Goal: Task Accomplishment & Management: Use online tool/utility

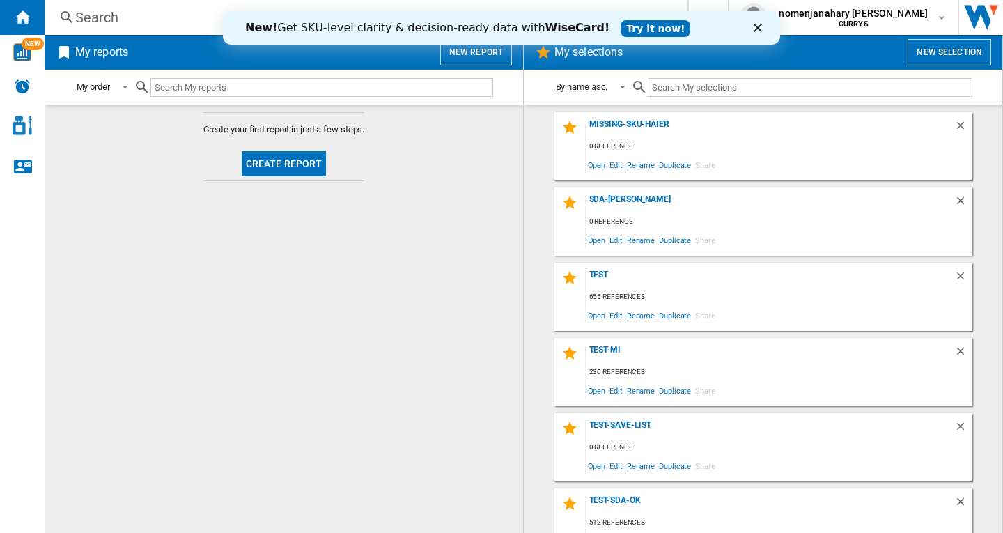
click at [755, 26] on icon "Fermer" at bounding box center [757, 28] width 8 height 8
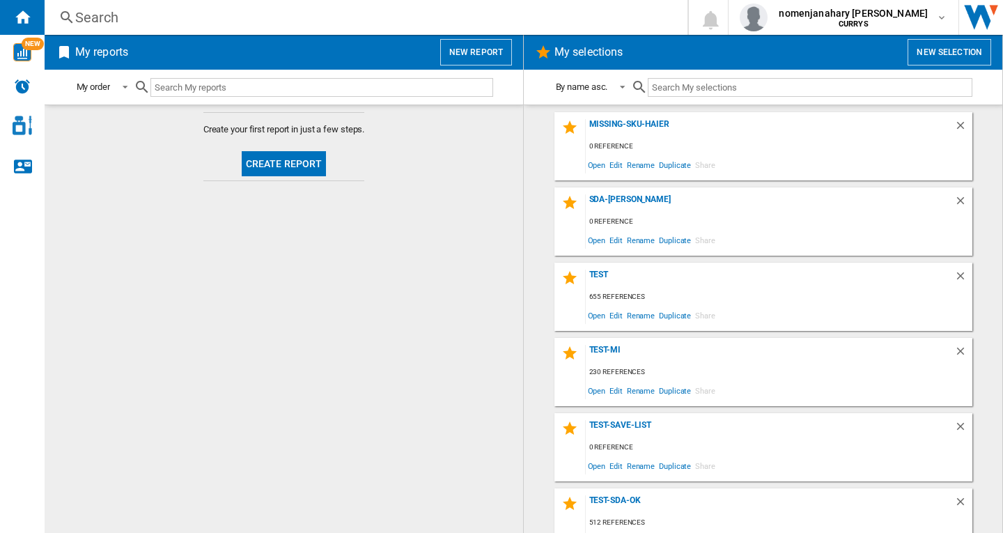
click at [460, 54] on button "New report" at bounding box center [476, 52] width 72 height 26
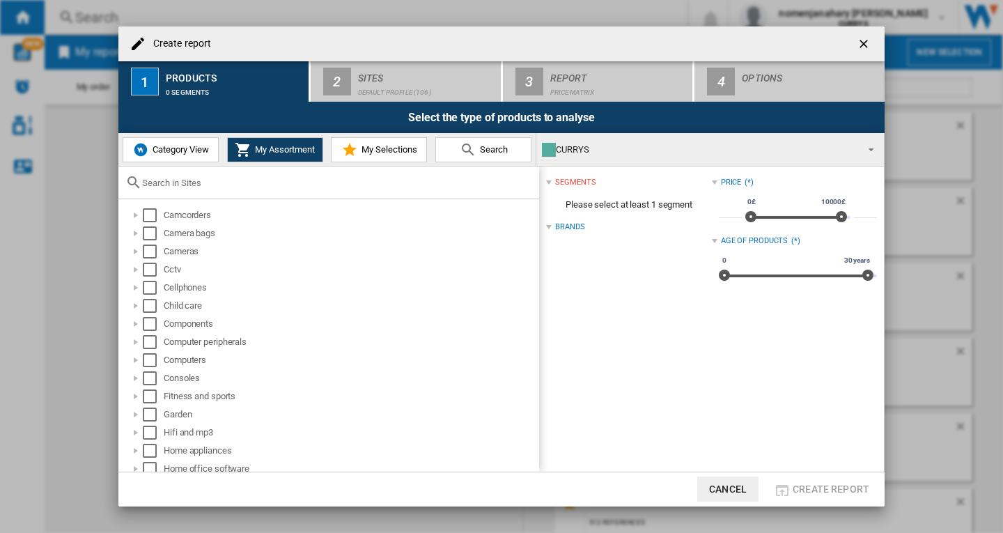
click at [166, 147] on span "Category View" at bounding box center [179, 149] width 60 height 10
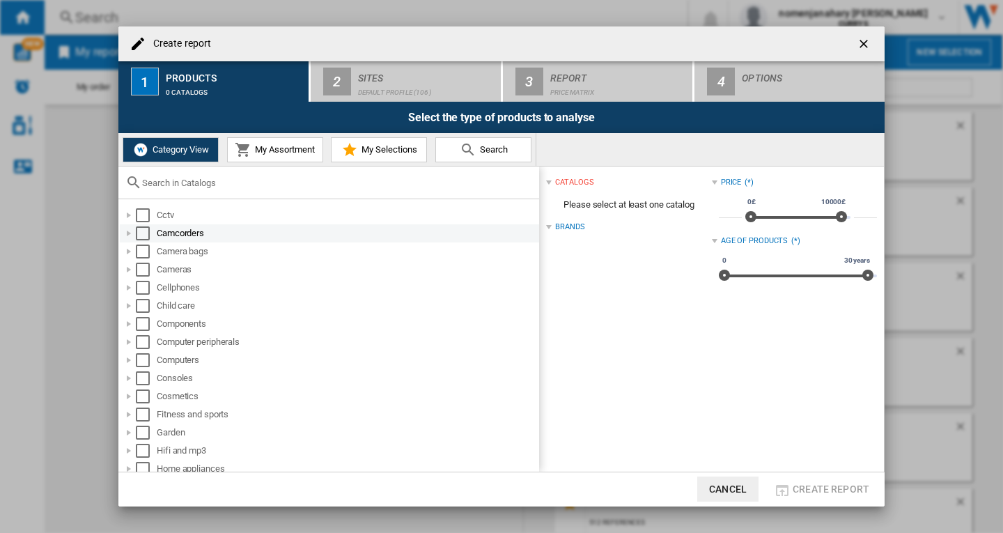
click at [141, 232] on div "Select" at bounding box center [143, 233] width 14 height 14
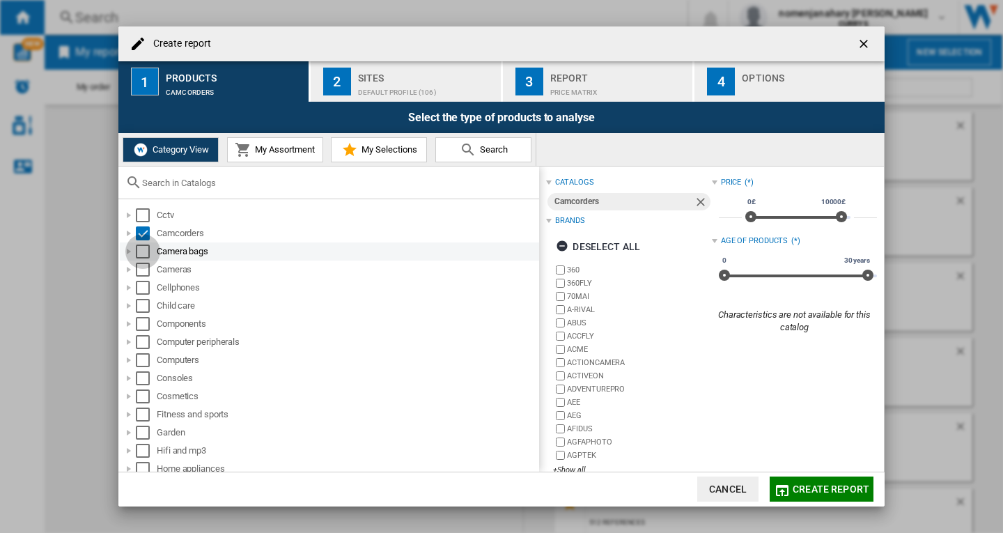
click at [144, 248] on div "Select" at bounding box center [143, 251] width 14 height 14
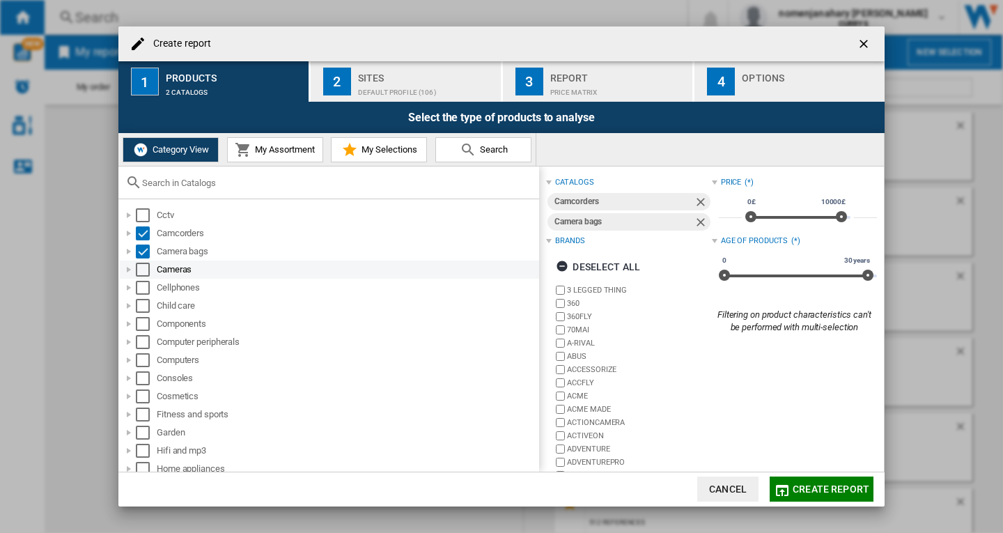
click at [143, 272] on div "Select" at bounding box center [143, 270] width 14 height 14
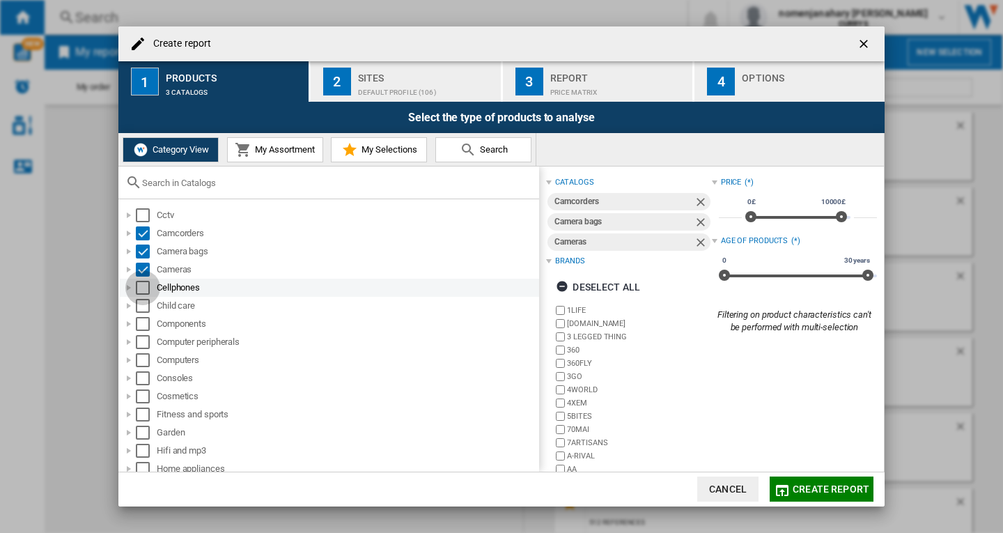
click at [142, 294] on div "Select" at bounding box center [143, 288] width 14 height 14
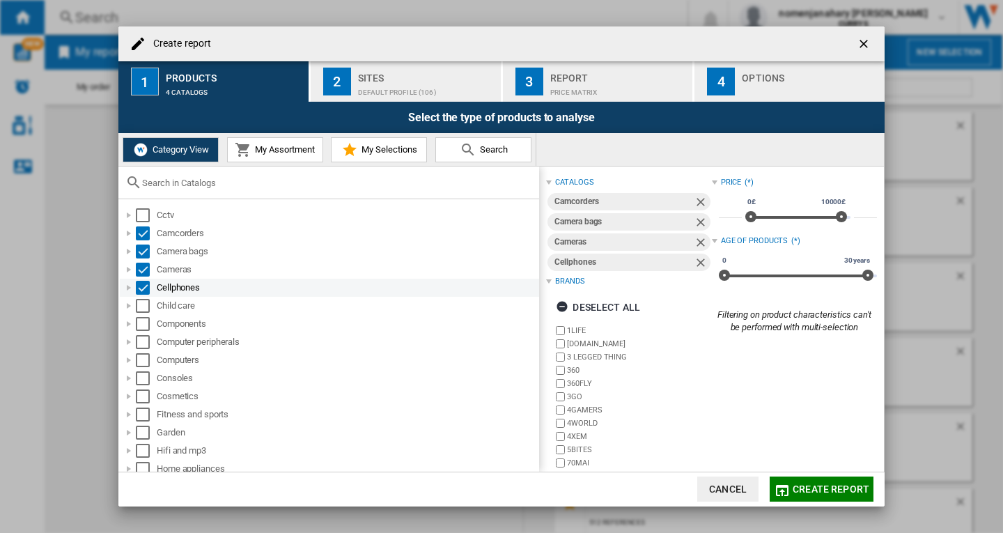
click at [139, 290] on div "Select" at bounding box center [143, 288] width 14 height 14
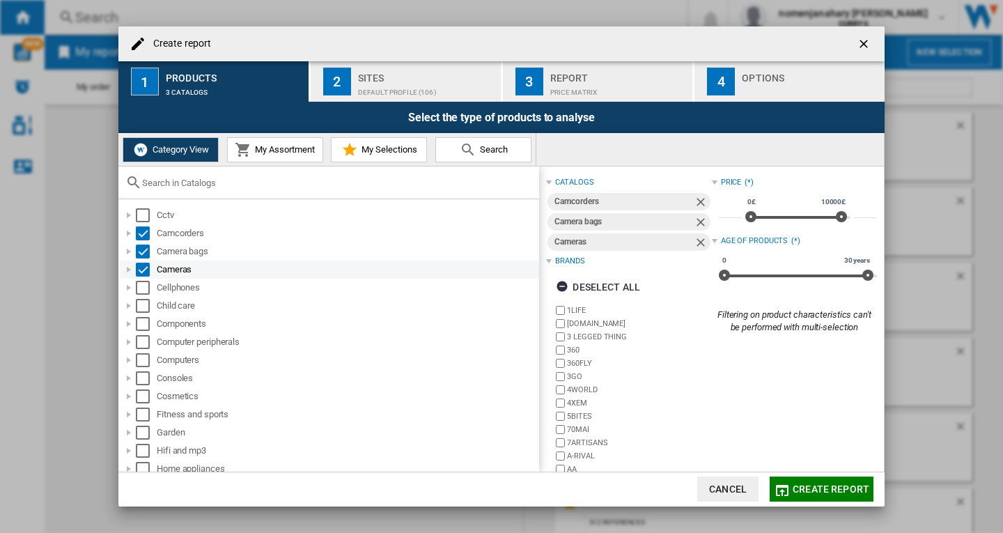
click at [141, 267] on div "Select" at bounding box center [143, 270] width 14 height 14
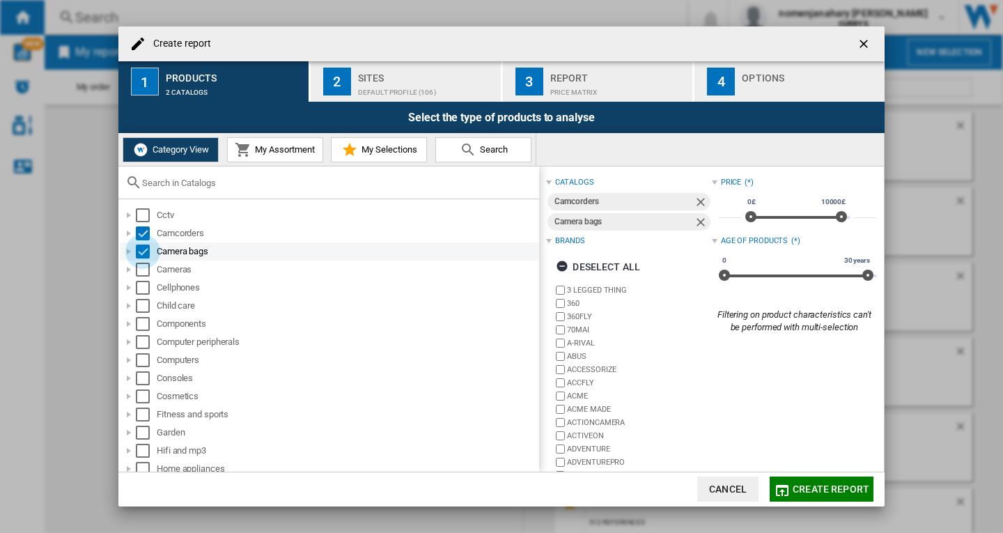
click at [143, 250] on div "Select" at bounding box center [143, 251] width 14 height 14
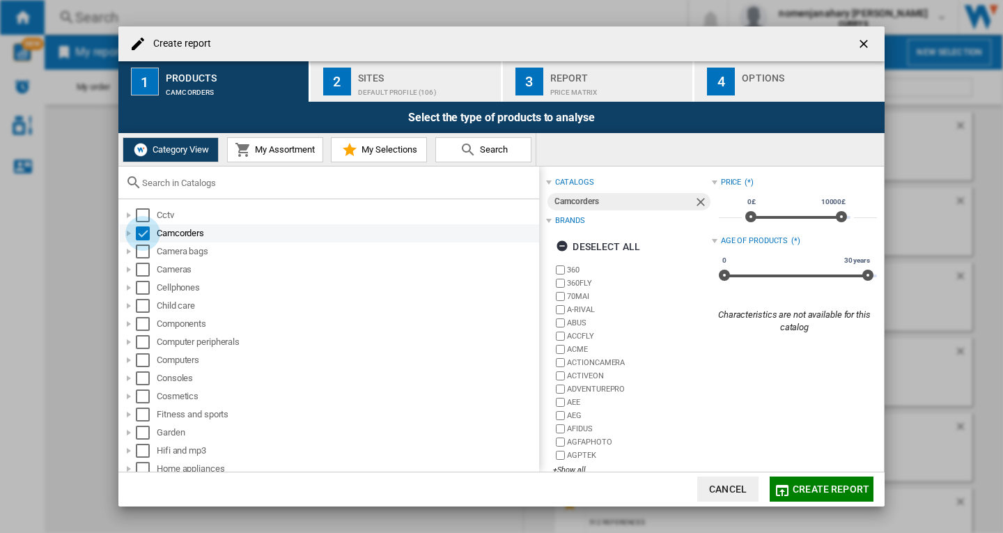
click at [139, 237] on div "Select" at bounding box center [143, 233] width 14 height 14
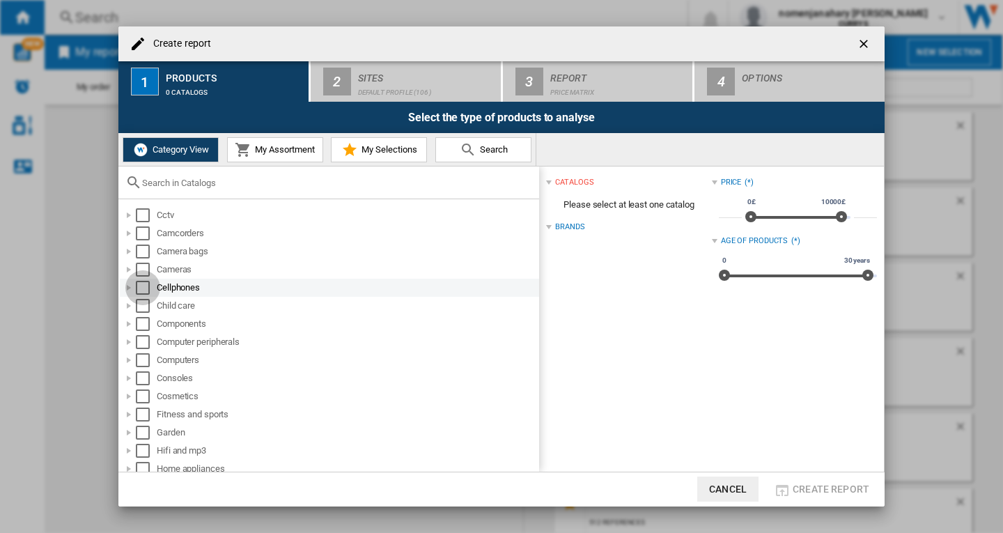
click at [139, 287] on div "Select" at bounding box center [143, 288] width 14 height 14
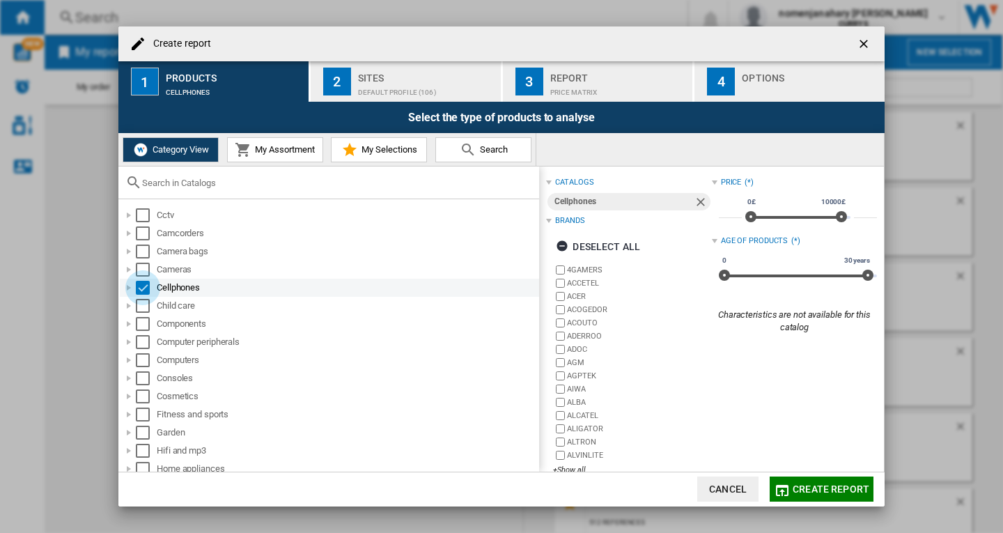
click at [141, 284] on div "Select" at bounding box center [143, 288] width 14 height 14
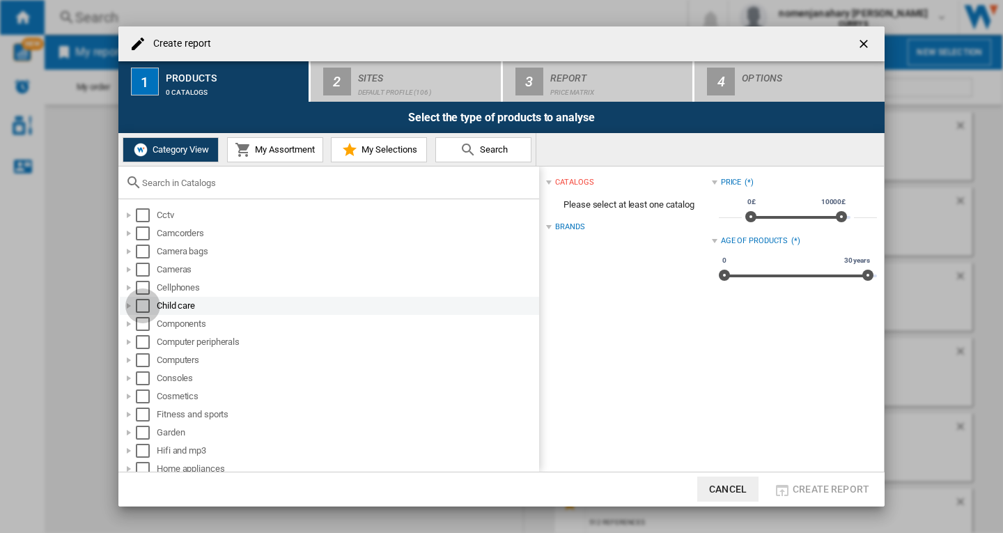
click at [141, 307] on div "Select" at bounding box center [143, 306] width 14 height 14
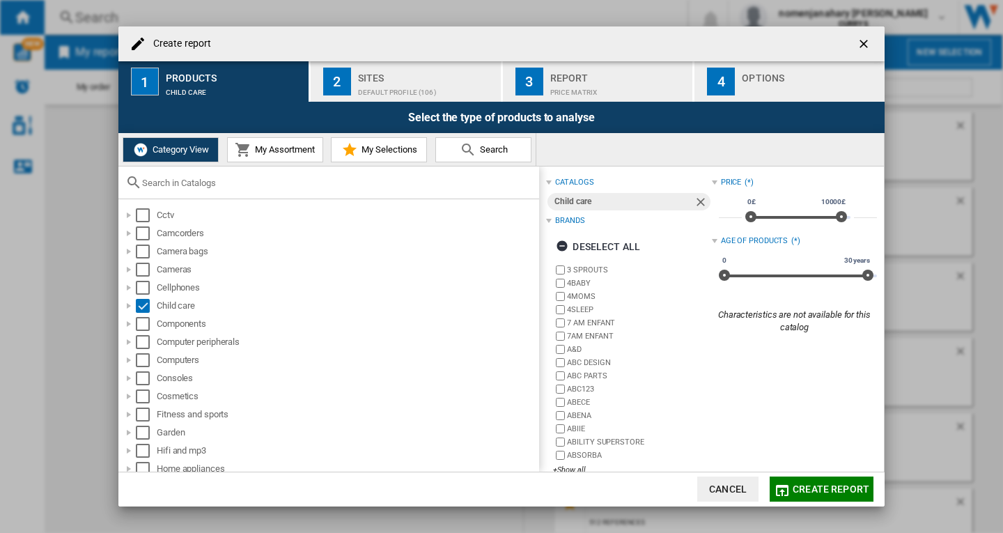
click at [863, 44] on ng-md-icon "getI18NText('BUTTONS.CLOSE_DIALOG')" at bounding box center [864, 45] width 17 height 17
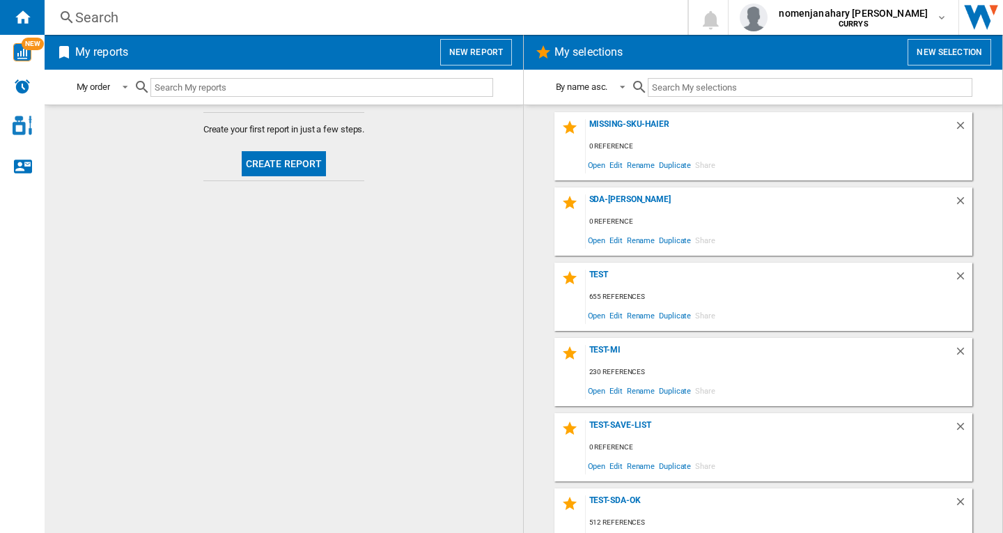
click at [472, 49] on button "New report" at bounding box center [476, 52] width 72 height 26
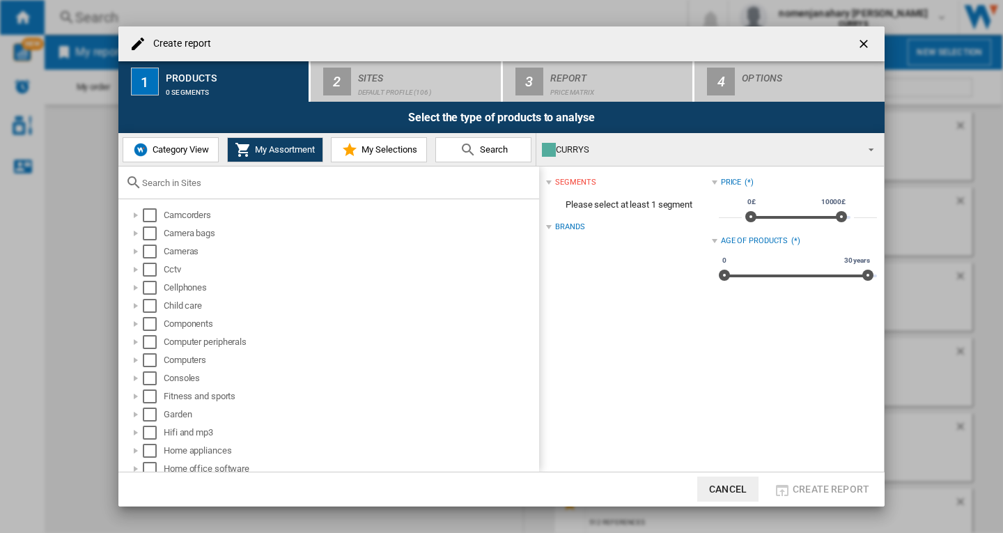
click at [155, 146] on span "Category View" at bounding box center [179, 149] width 60 height 10
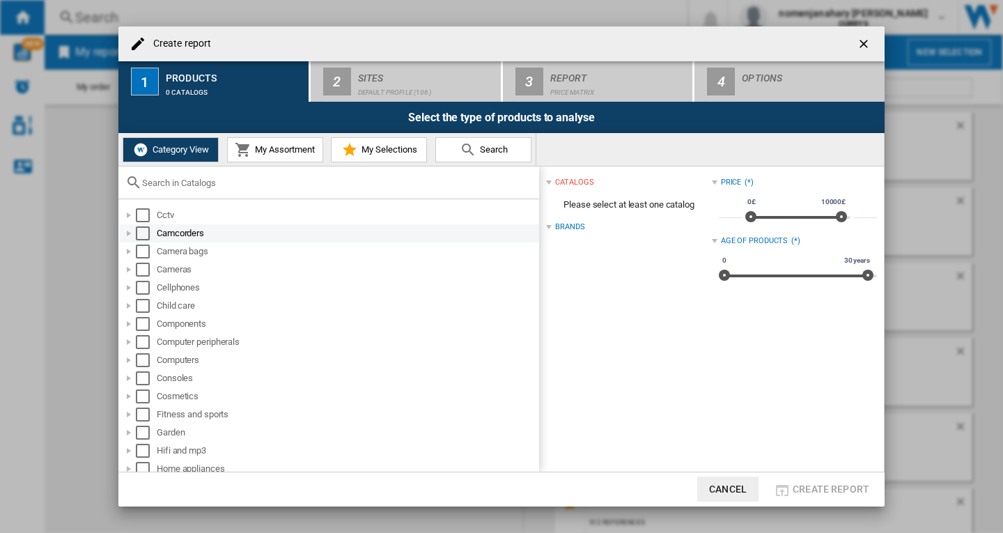
click at [142, 232] on div "Select" at bounding box center [143, 233] width 14 height 14
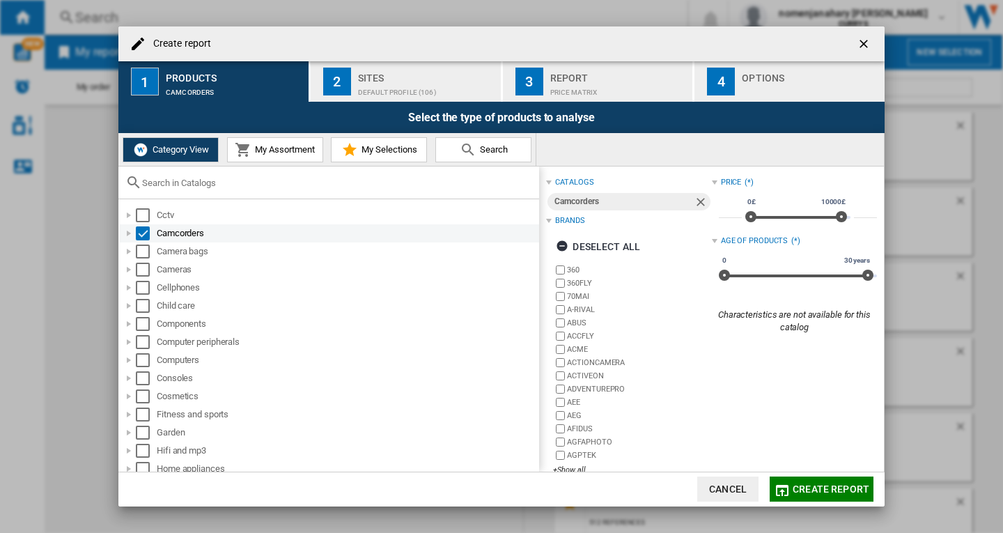
click at [143, 230] on div "Select" at bounding box center [143, 233] width 14 height 14
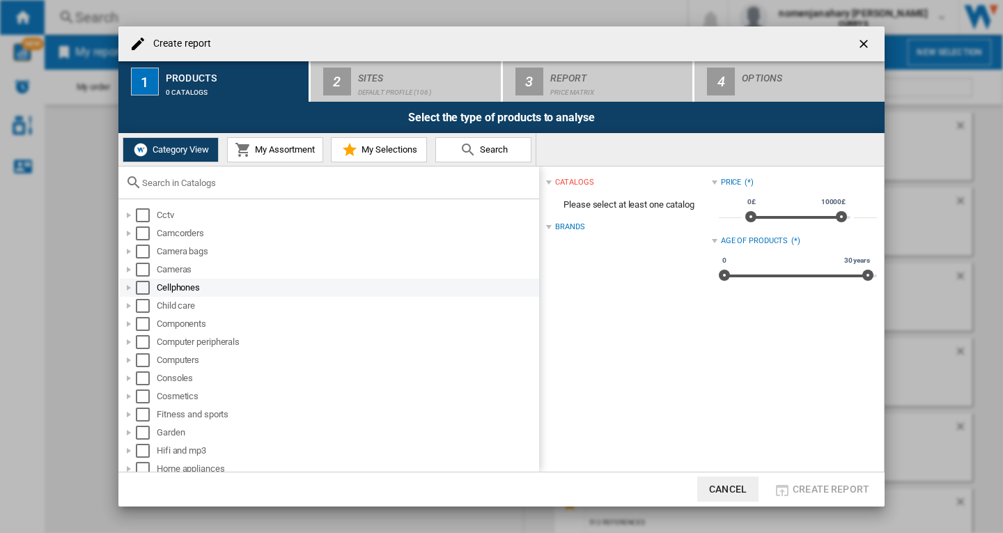
click at [141, 284] on div "Select" at bounding box center [143, 288] width 14 height 14
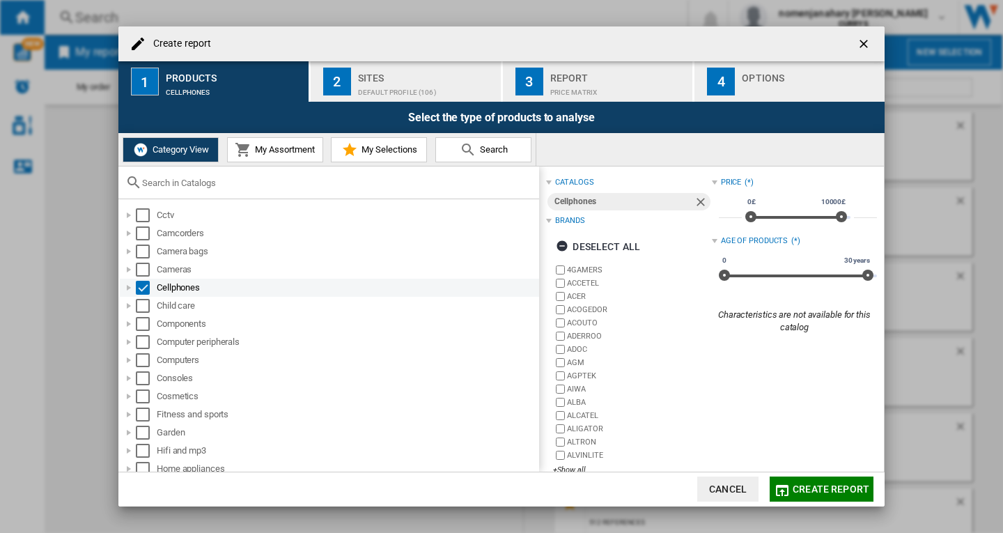
click at [143, 285] on div "Select" at bounding box center [143, 288] width 14 height 14
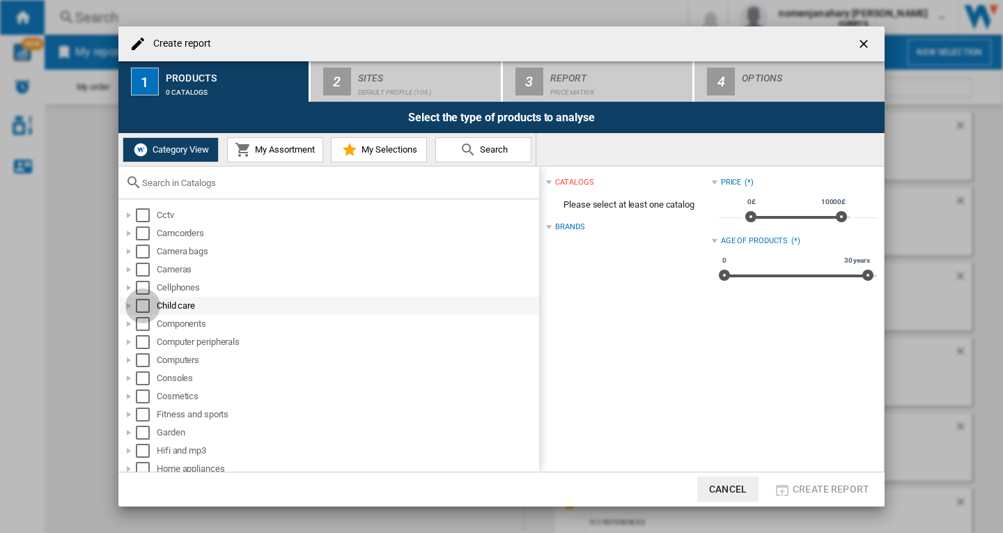
click at [143, 308] on div "Select" at bounding box center [143, 306] width 14 height 14
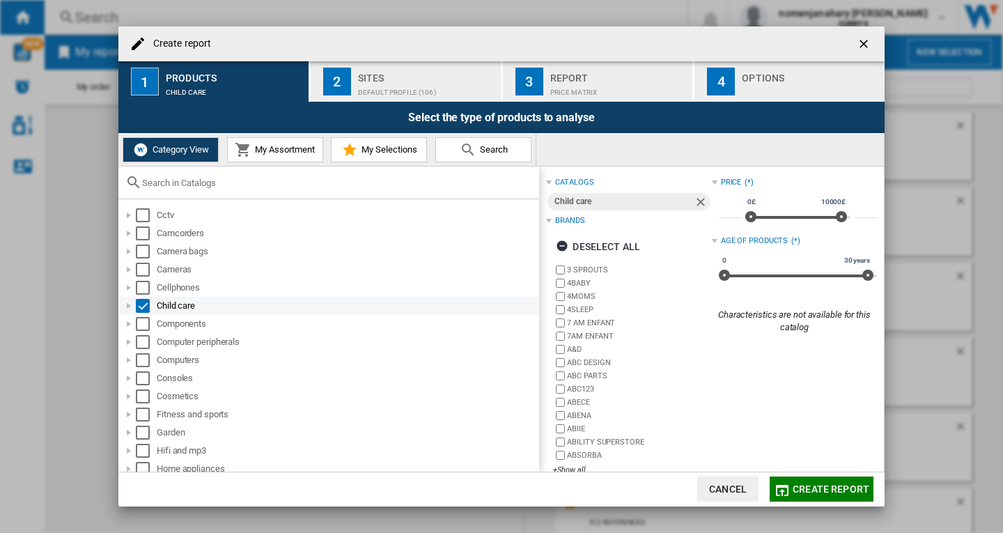
click at [134, 306] on div at bounding box center [129, 306] width 14 height 14
click at [137, 304] on div "Select" at bounding box center [143, 306] width 14 height 14
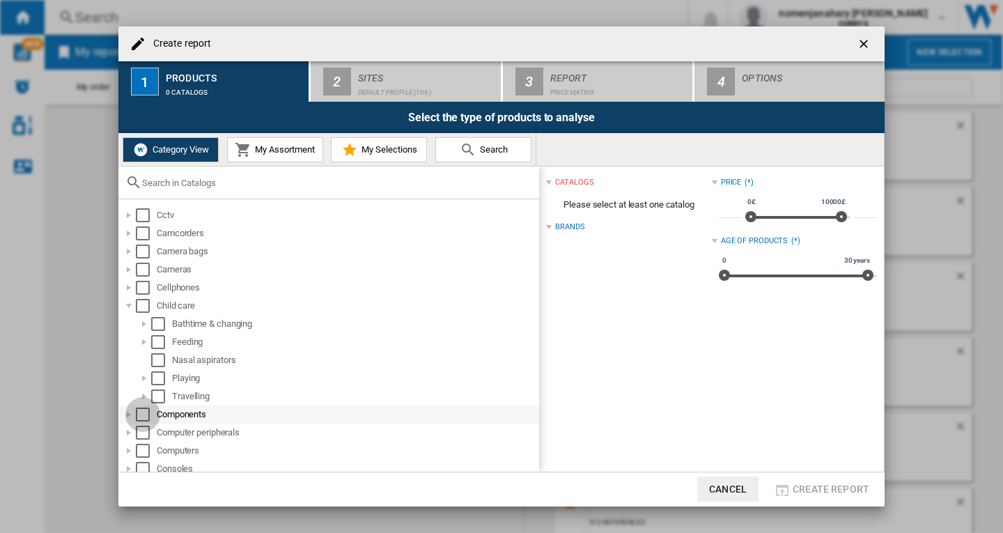
click at [145, 415] on div "Select" at bounding box center [143, 414] width 14 height 14
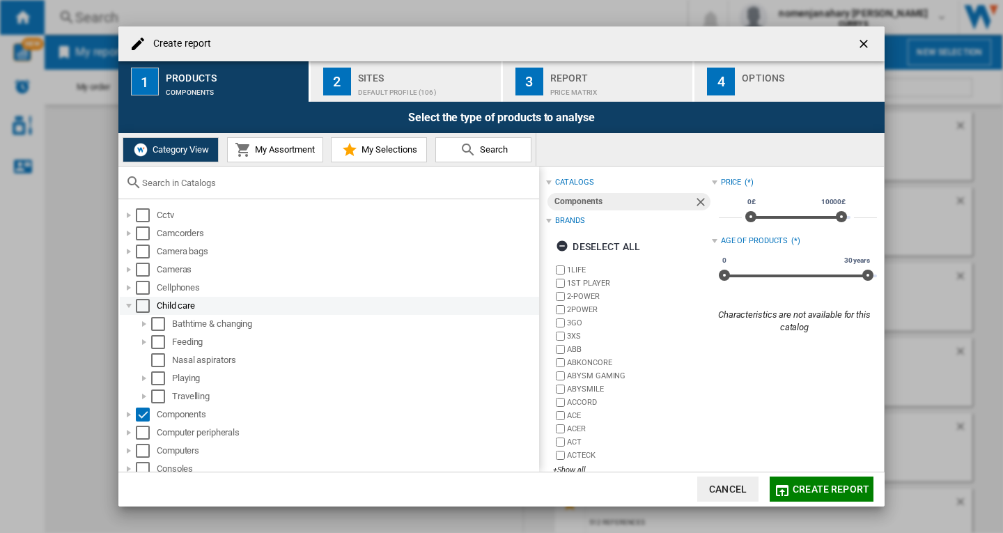
click at [130, 305] on div at bounding box center [129, 306] width 14 height 14
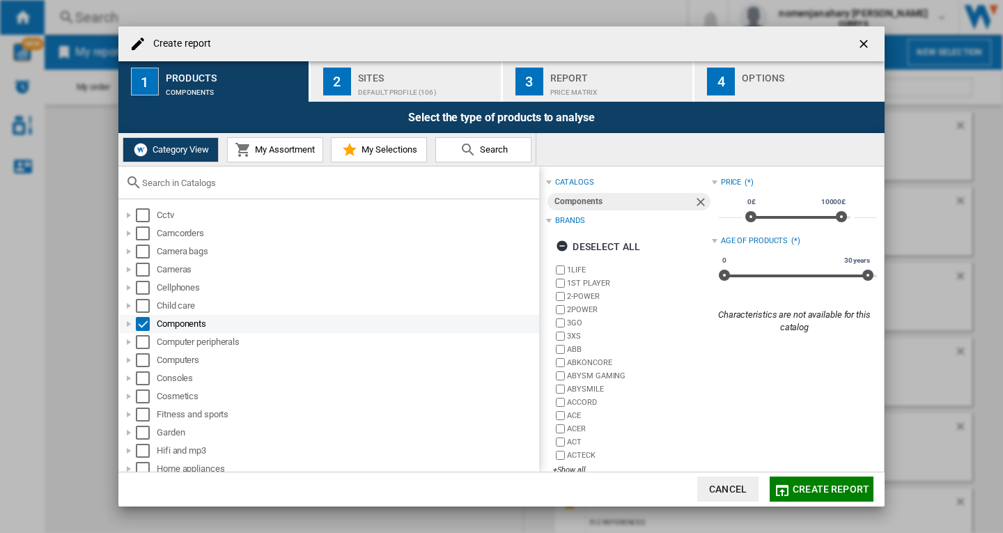
click at [138, 320] on div "Select" at bounding box center [143, 324] width 14 height 14
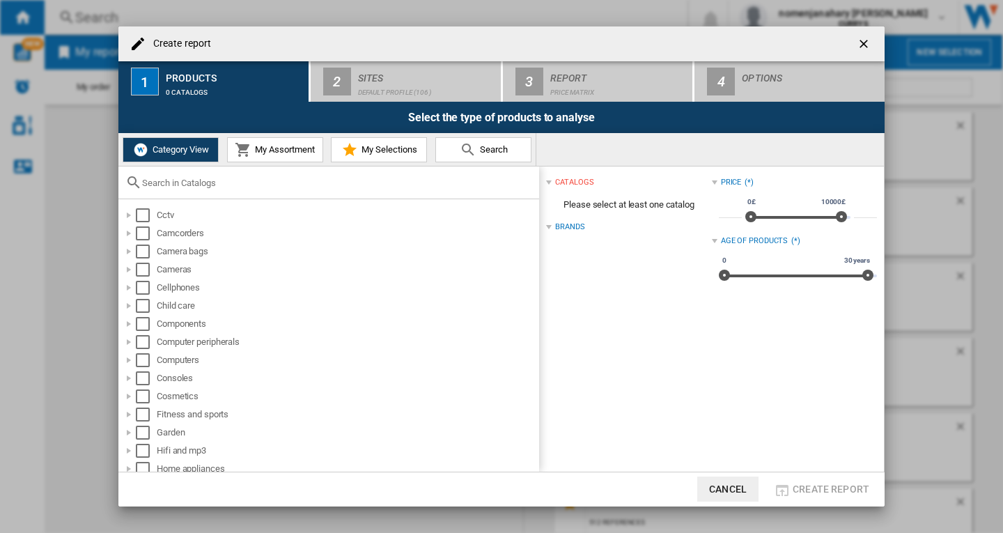
click at [863, 47] on ng-md-icon "getI18NText('BUTTONS.CLOSE_DIALOG')" at bounding box center [864, 45] width 17 height 17
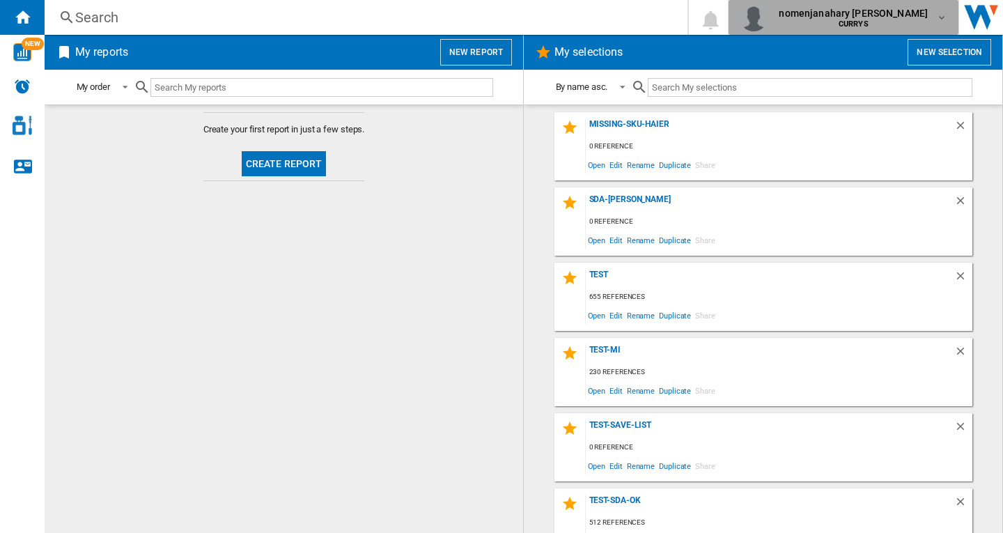
click at [835, 9] on span "nomenjanahary [PERSON_NAME]" at bounding box center [852, 13] width 149 height 14
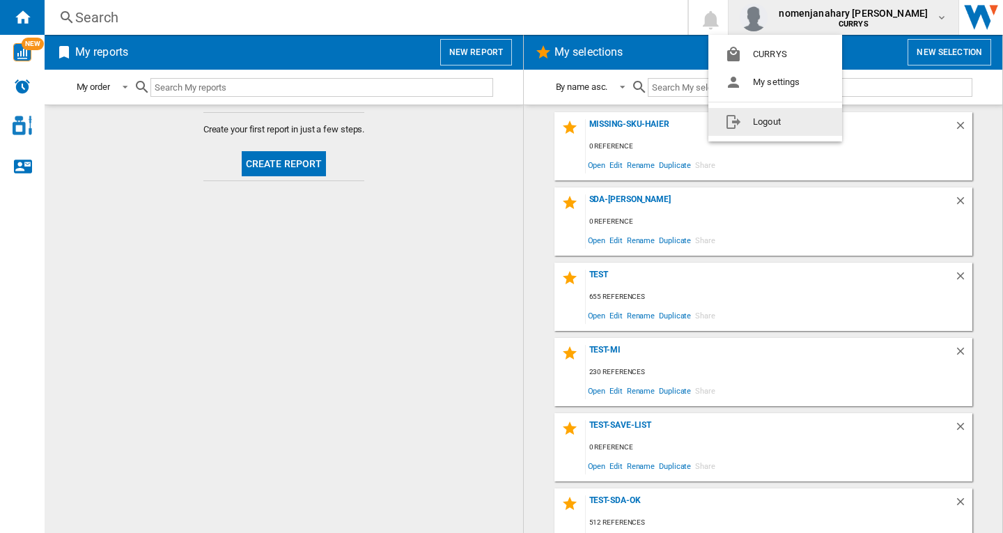
click at [804, 132] on button "Logout" at bounding box center [775, 122] width 134 height 28
